Goal: Task Accomplishment & Management: Use online tool/utility

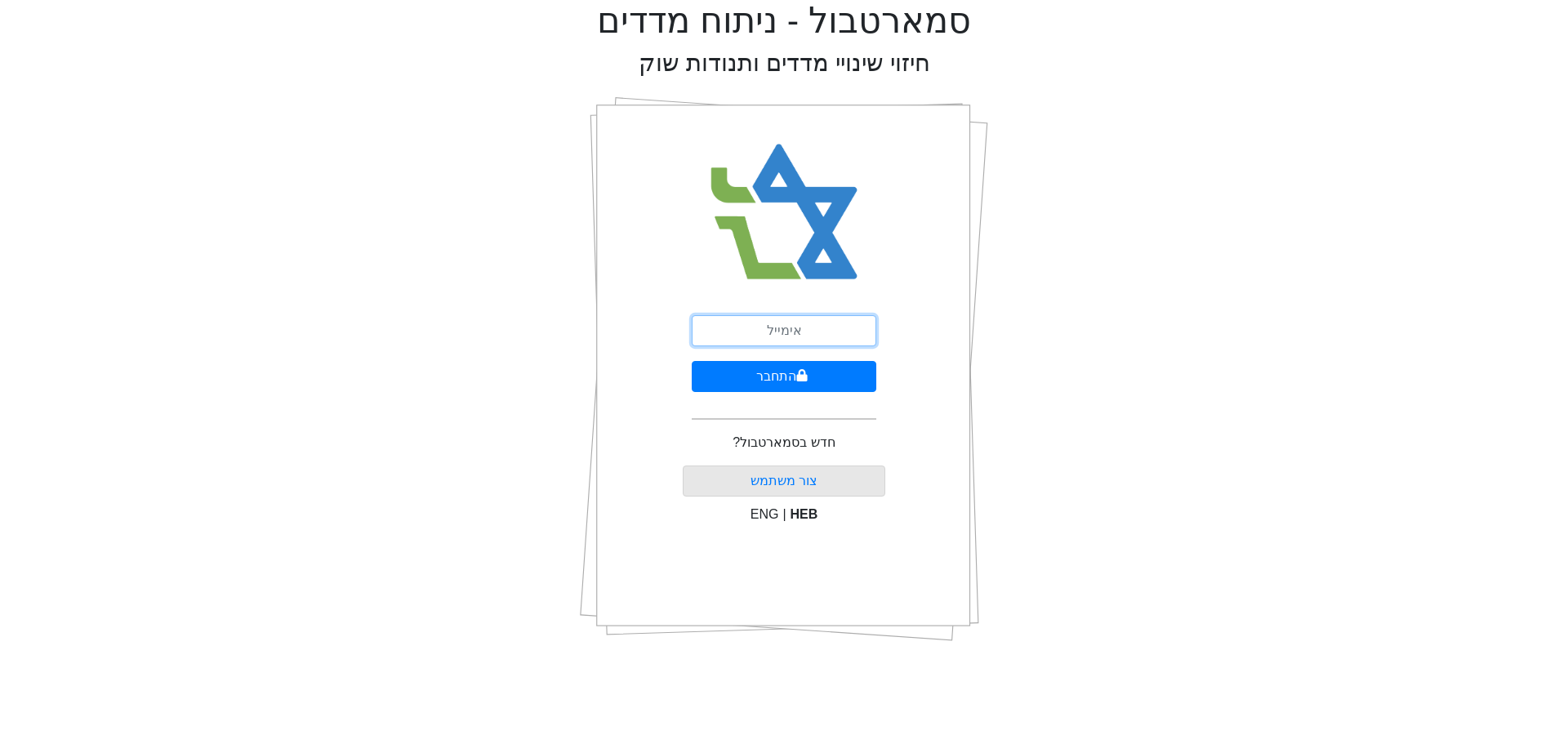
click at [799, 328] on input "email" at bounding box center [784, 331] width 184 height 31
type input "ש"
type input "[EMAIL_ADDRESS][DOMAIN_NAME]"
click at [758, 371] on button "התחבר" at bounding box center [784, 376] width 184 height 31
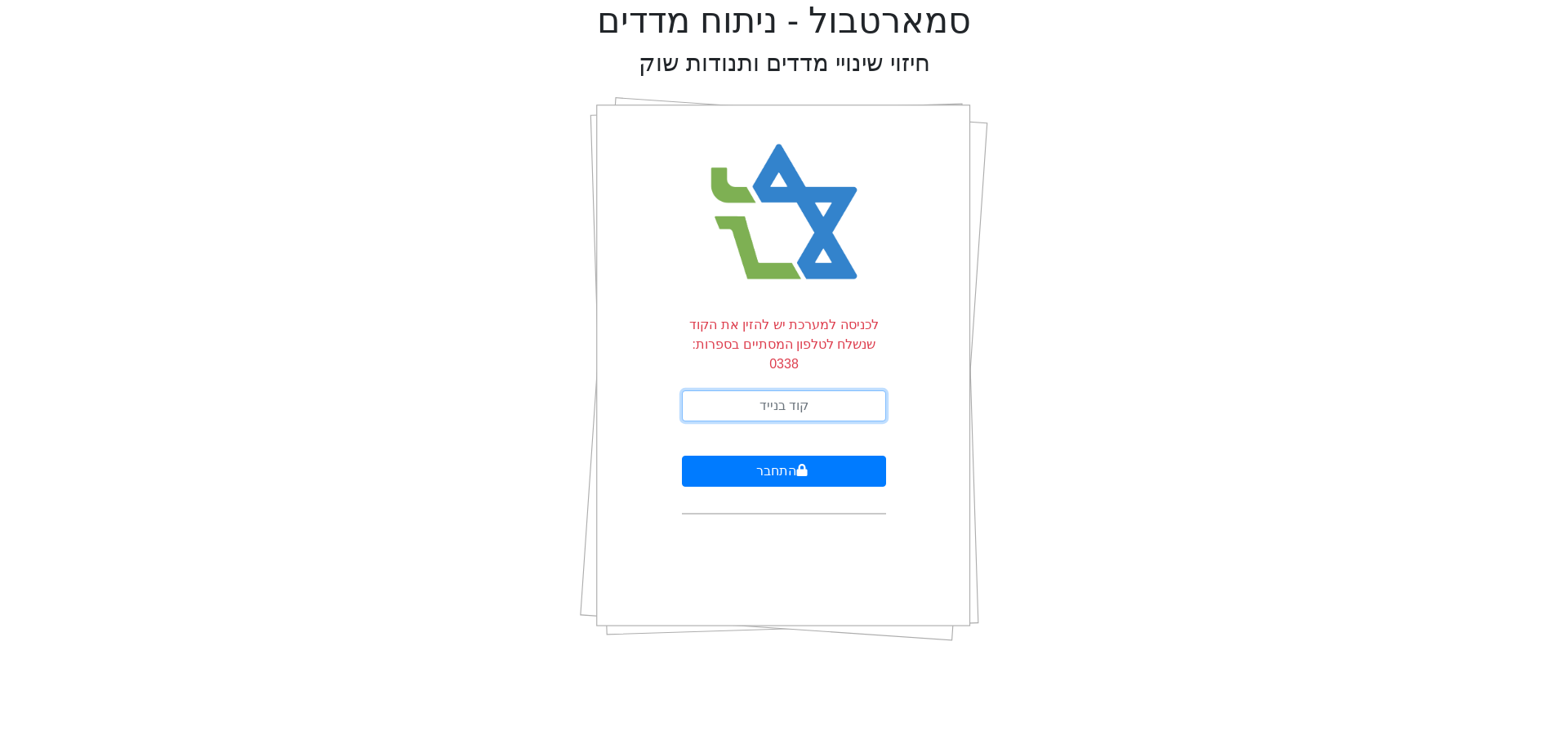
click at [792, 391] on input "text" at bounding box center [783, 406] width 204 height 31
type input "511688"
click at [779, 456] on button "התחבר" at bounding box center [783, 471] width 204 height 31
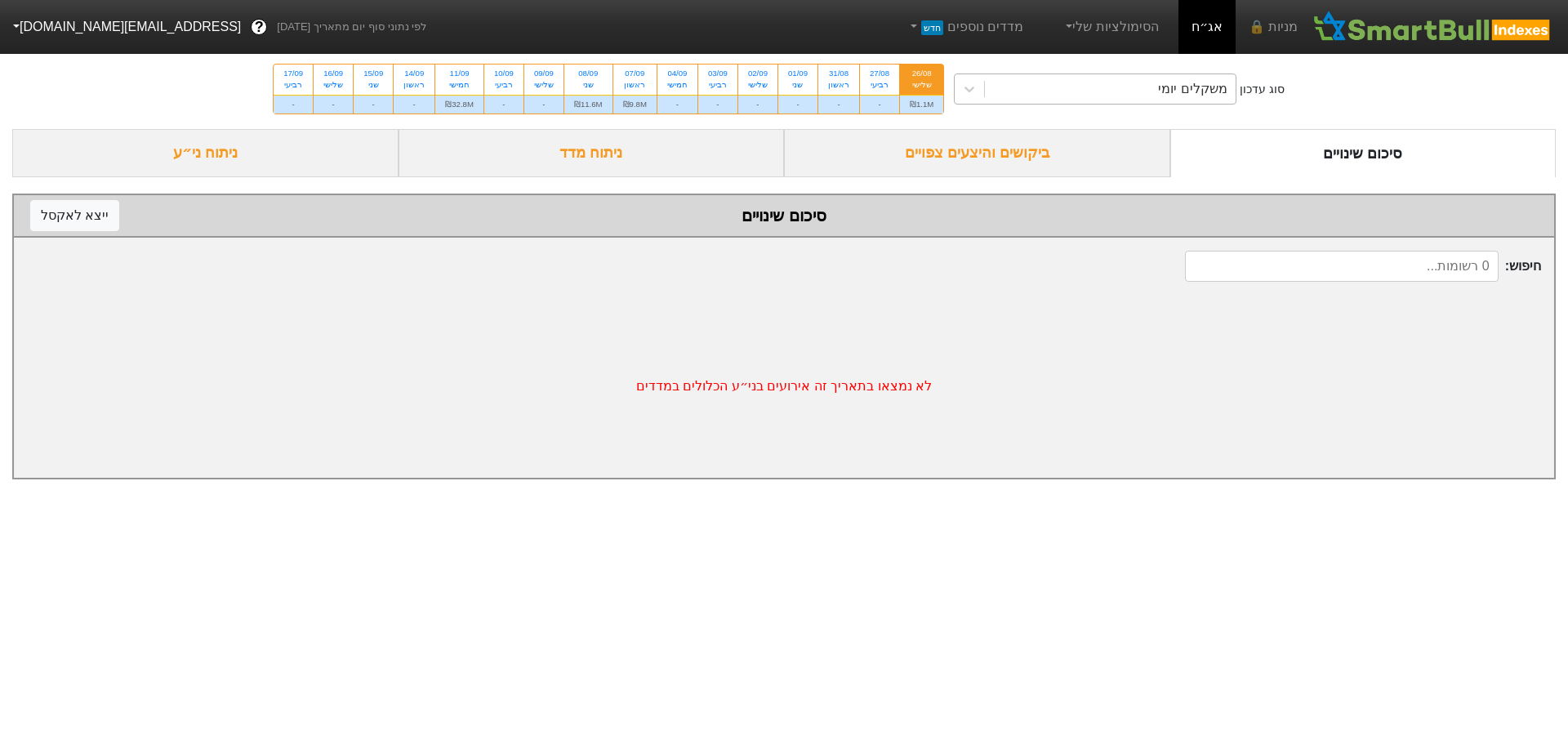
click at [1110, 95] on div "משקלים יומי" at bounding box center [1111, 89] width 251 height 29
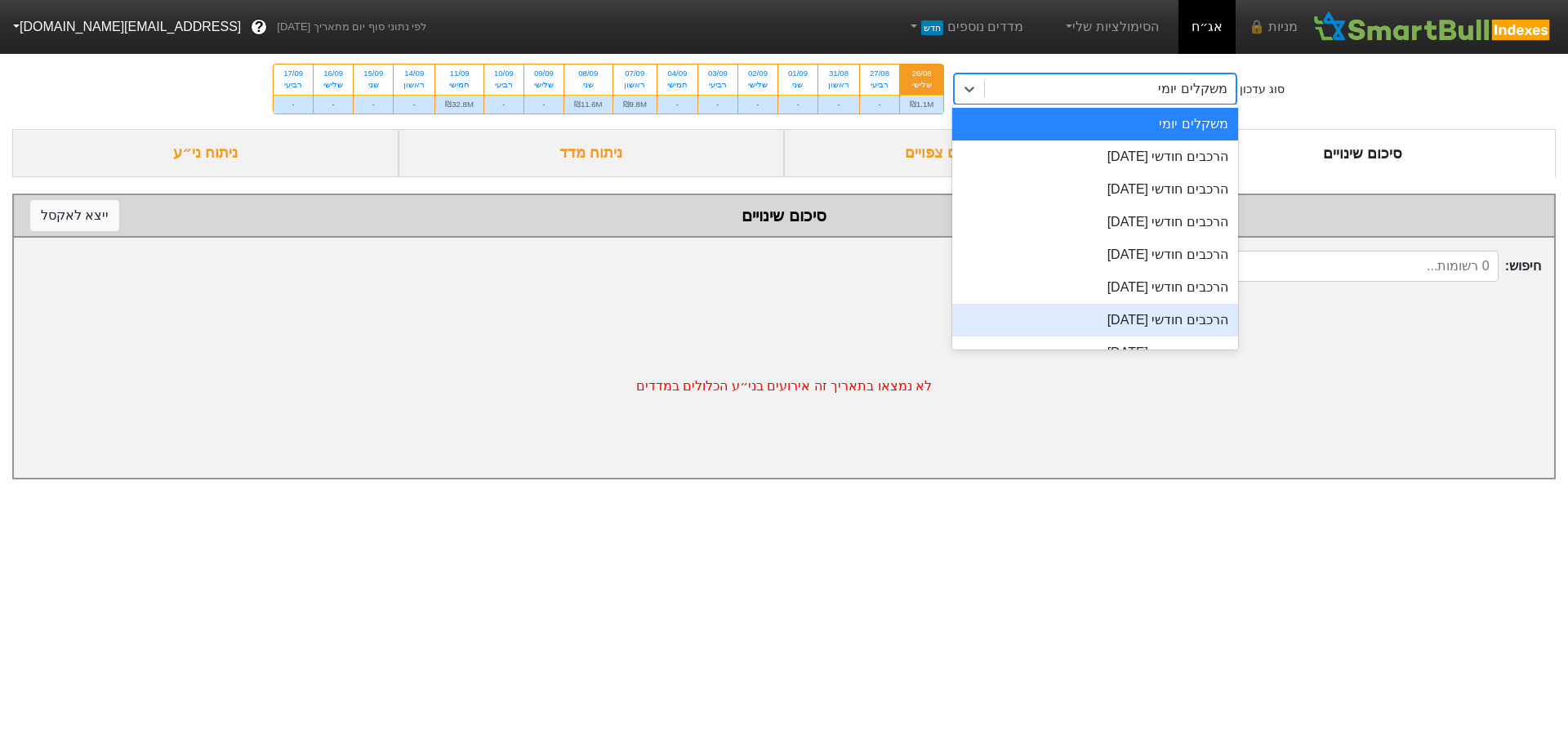
click at [1137, 313] on div "הרכבים חודשי [DATE]" at bounding box center [1095, 320] width 286 height 32
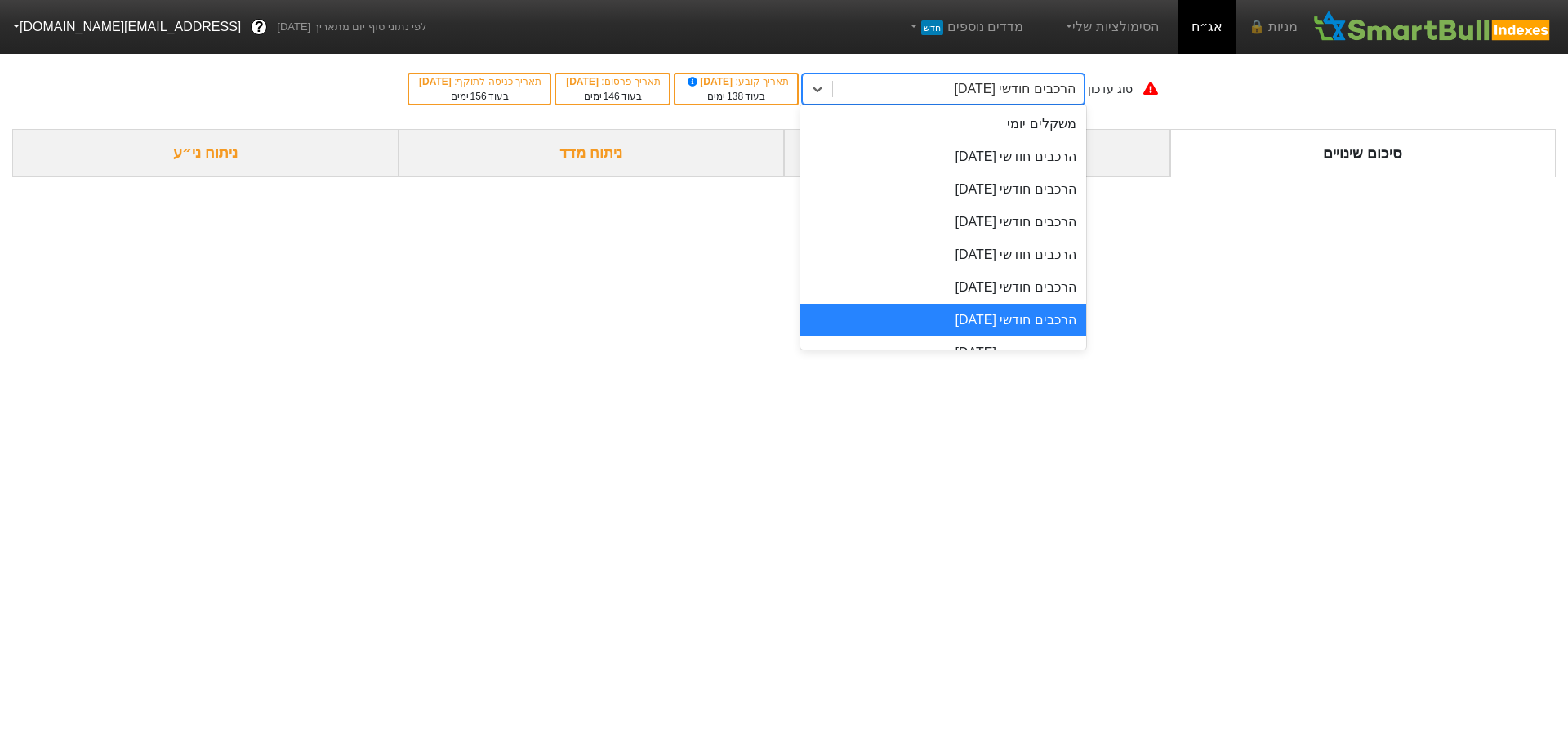
click at [955, 88] on div "הרכבים חודשי [DATE]" at bounding box center [1014, 89] width 121 height 20
click at [988, 161] on div "הרכבים חודשי [DATE]" at bounding box center [943, 157] width 286 height 32
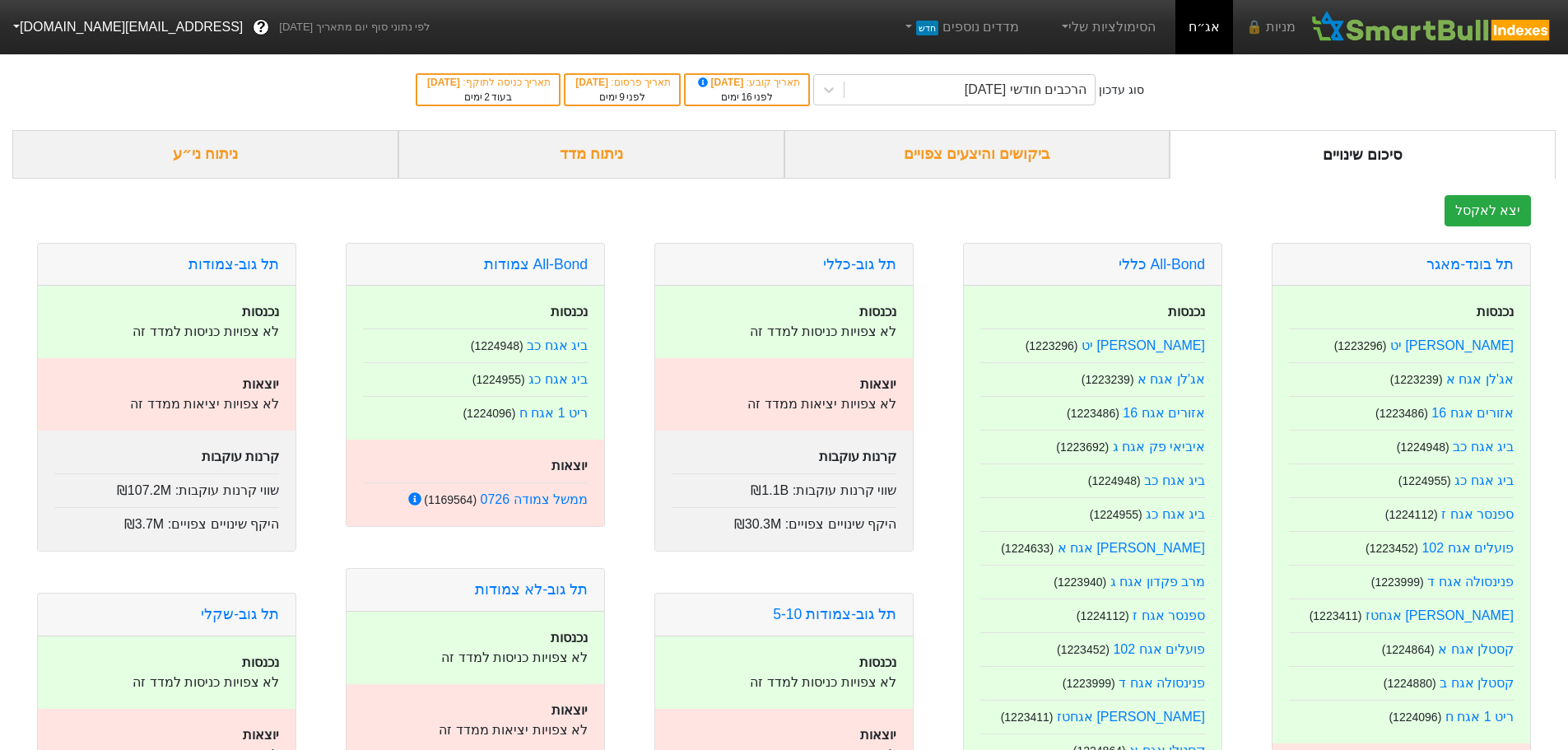
click at [1013, 148] on div "ביקושים והיצעים צפויים" at bounding box center [977, 154] width 386 height 48
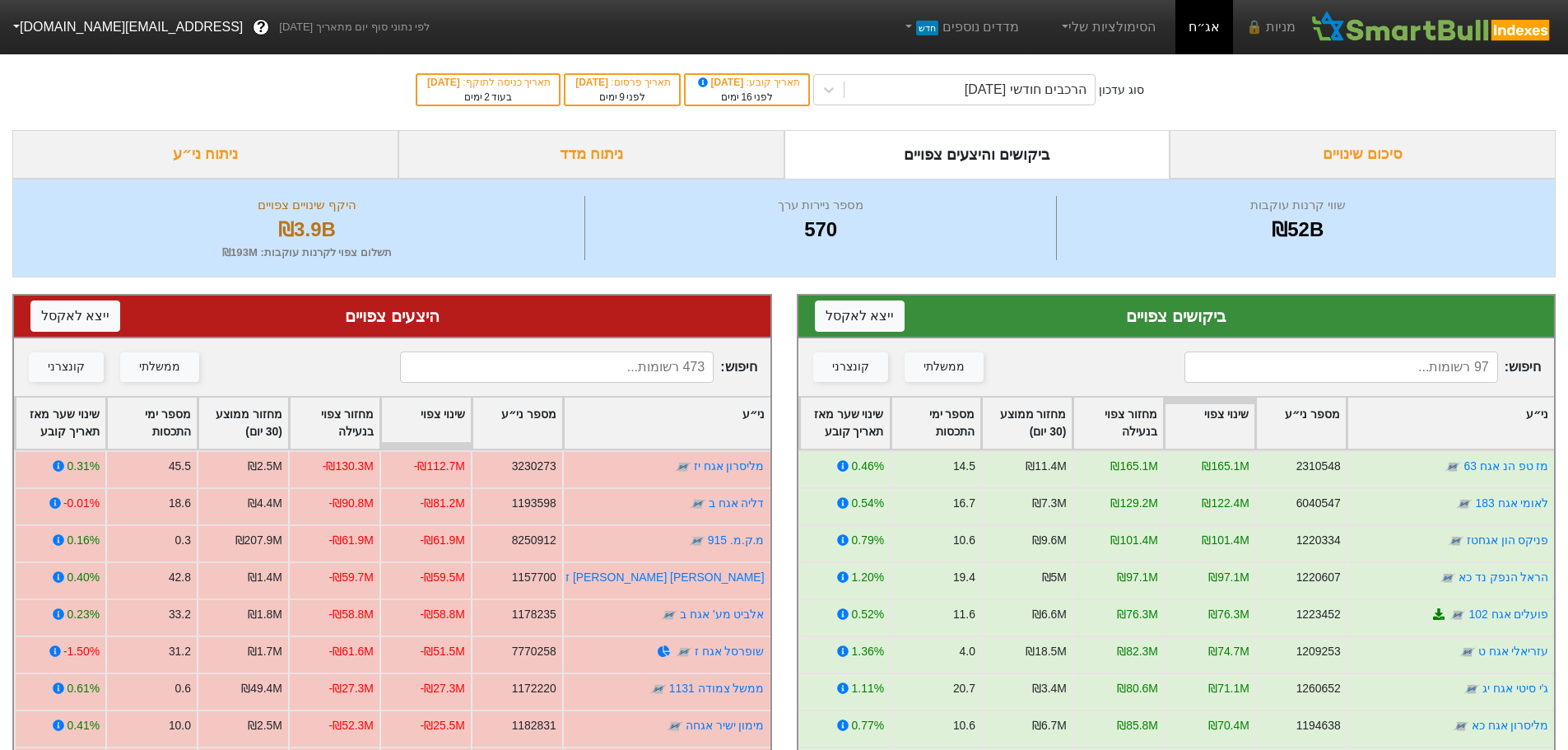
click at [611, 366] on input at bounding box center [556, 367] width 314 height 31
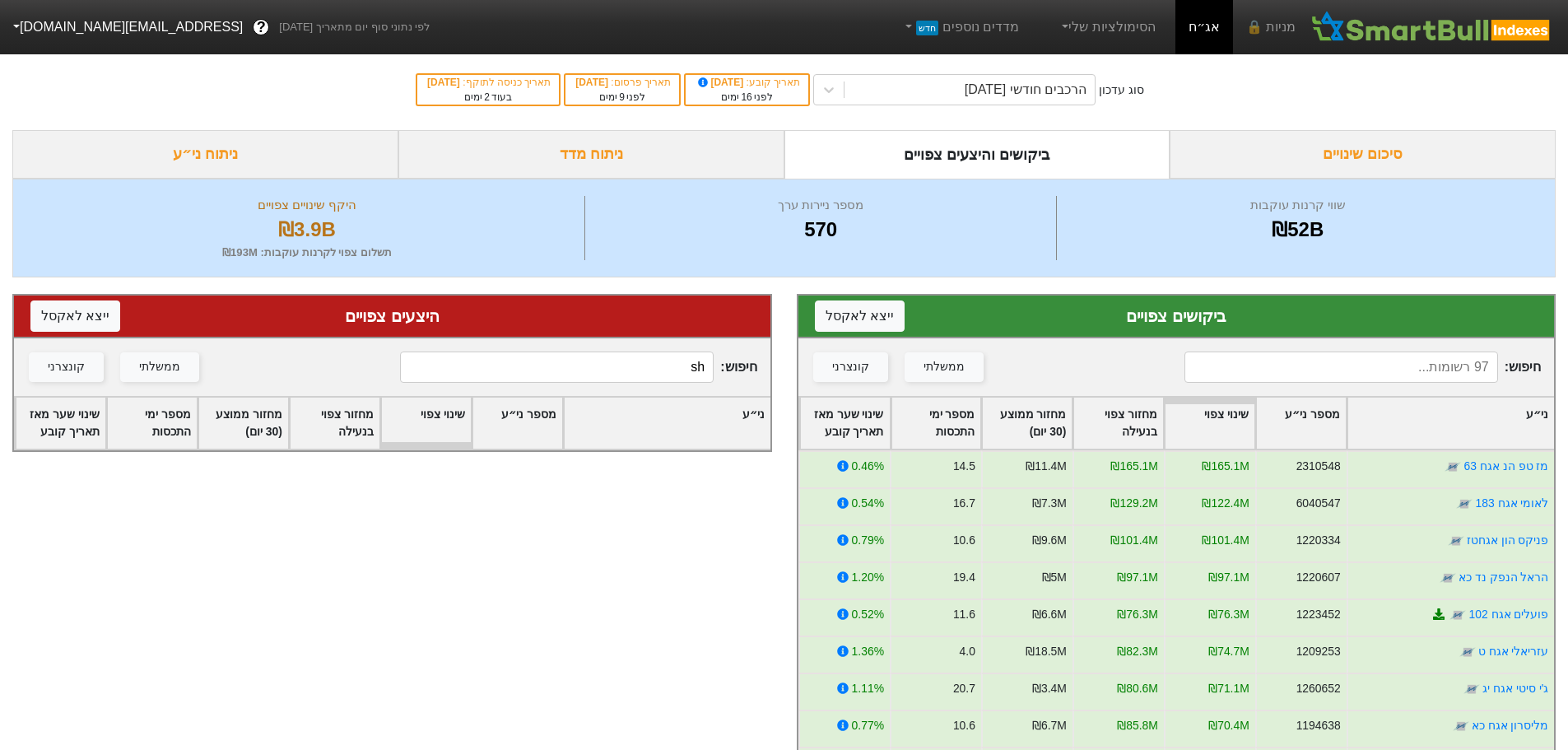
type input "s"
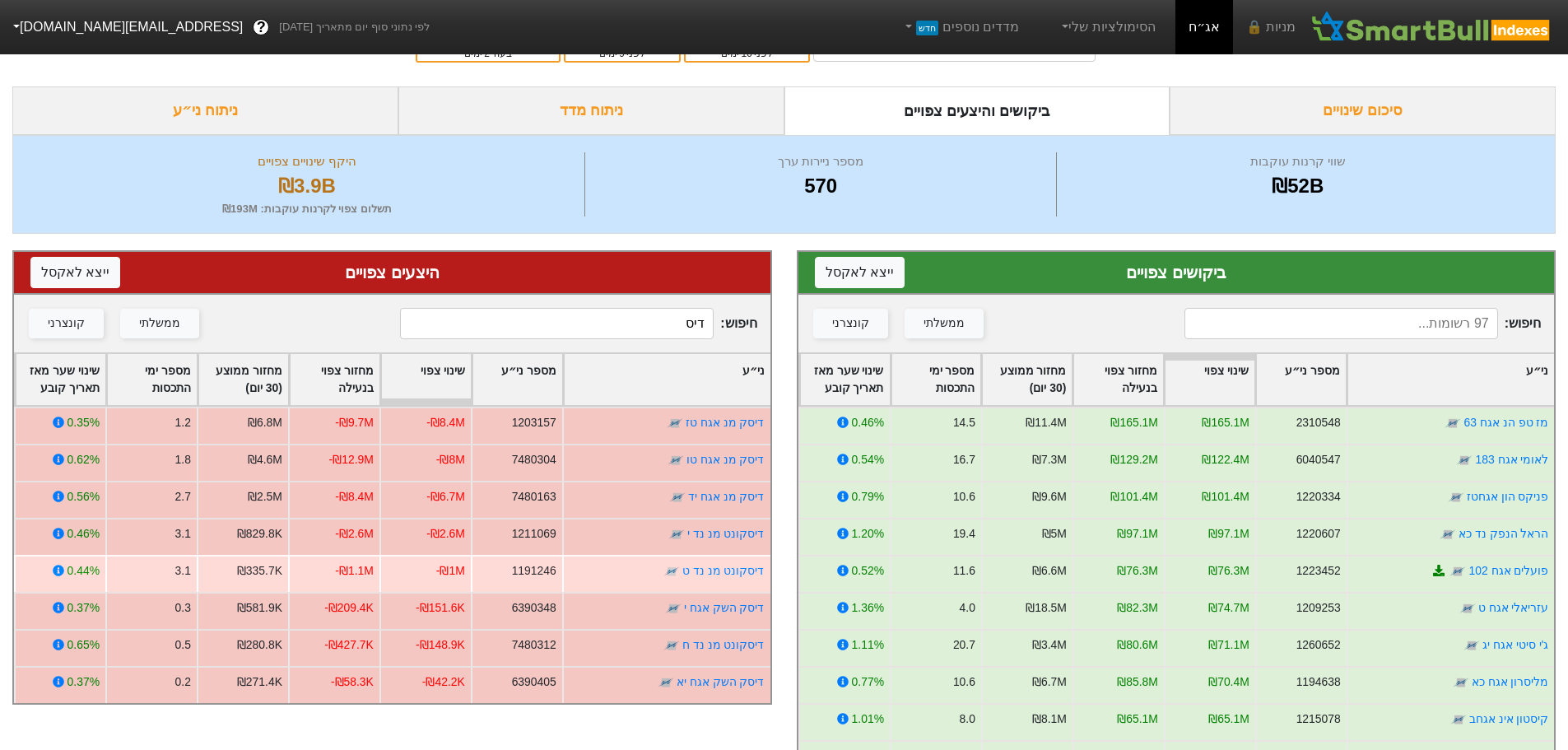
scroll to position [83, 0]
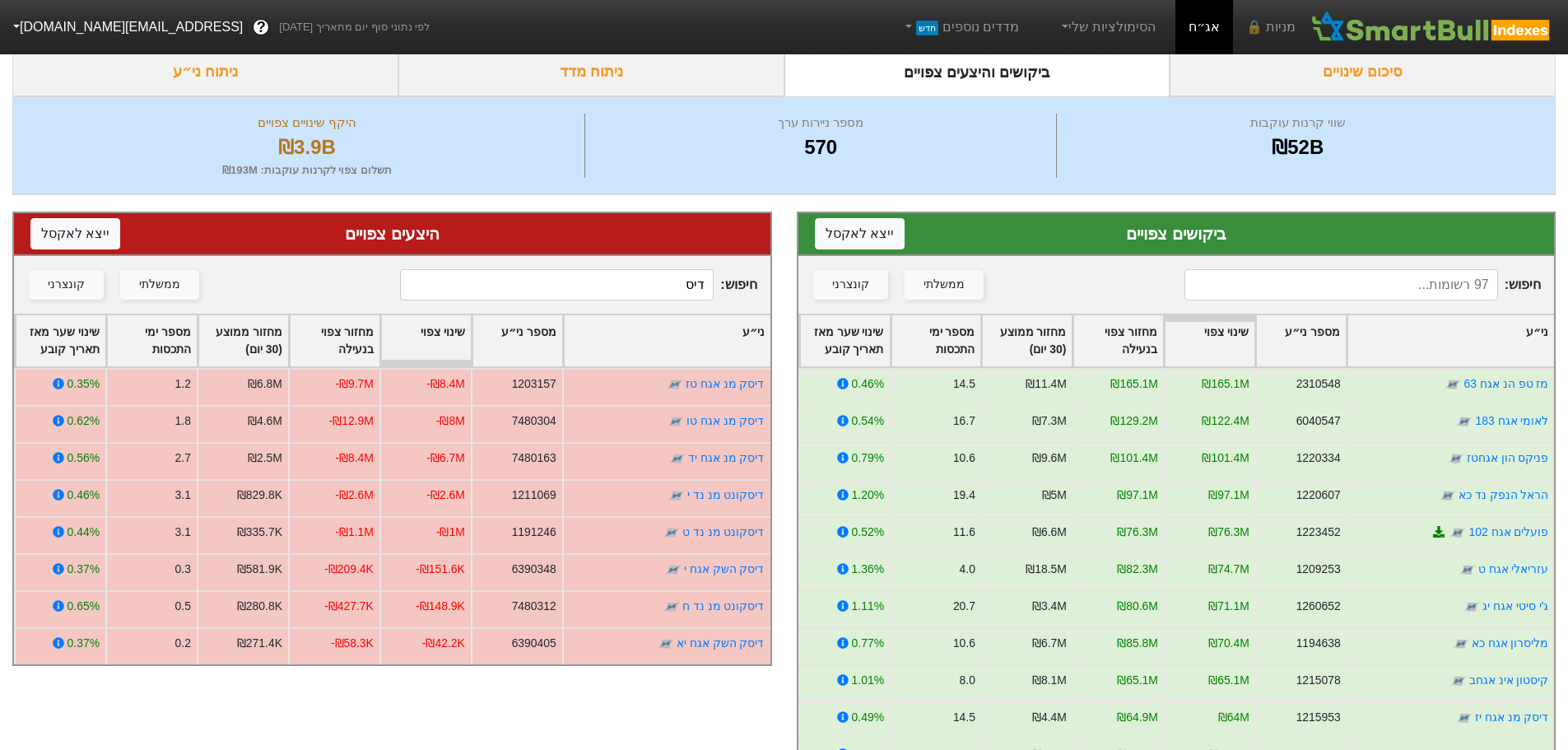
type input "דיס"
click at [1439, 286] on input at bounding box center [1341, 285] width 314 height 31
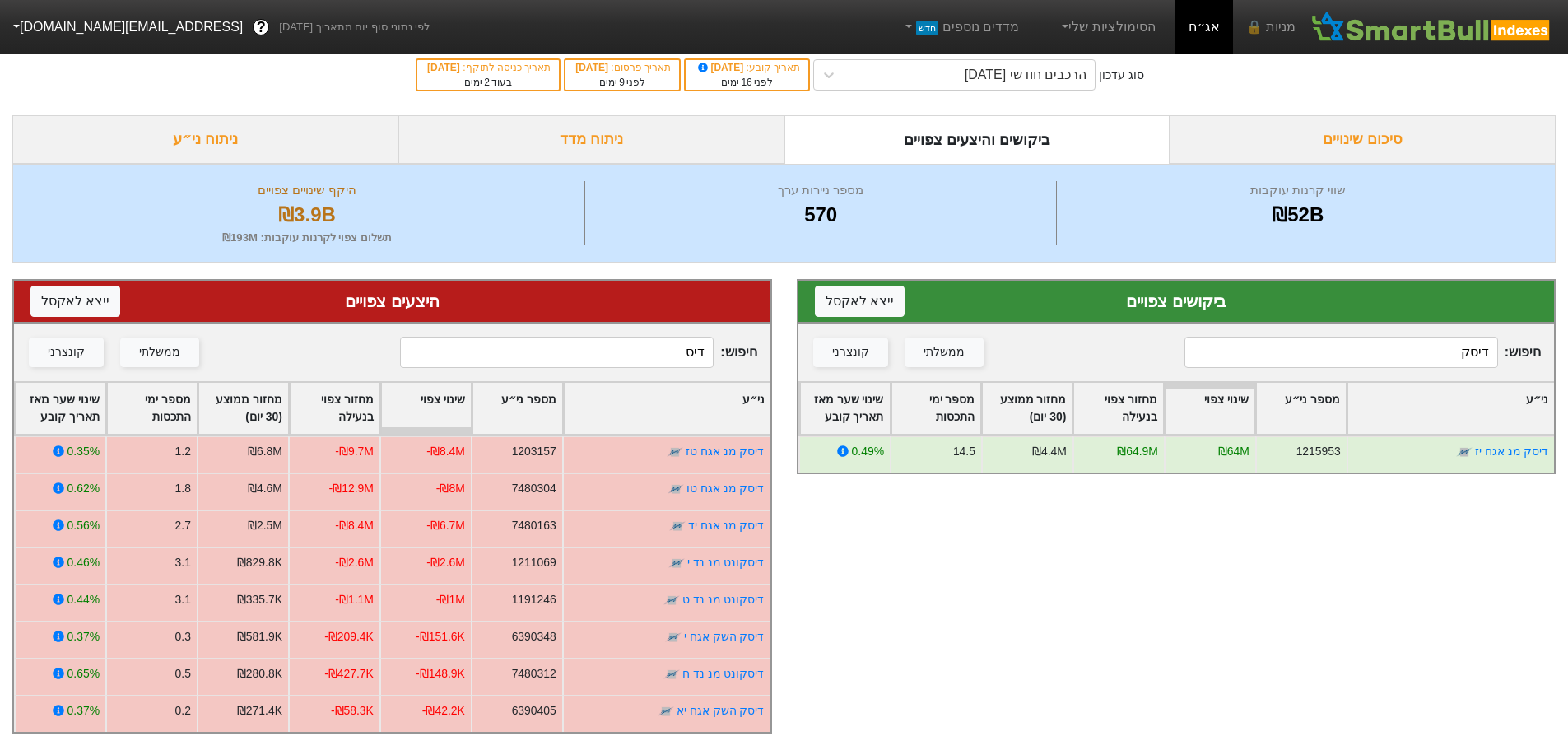
type input "דיסק"
